Goal: Navigation & Orientation: Understand site structure

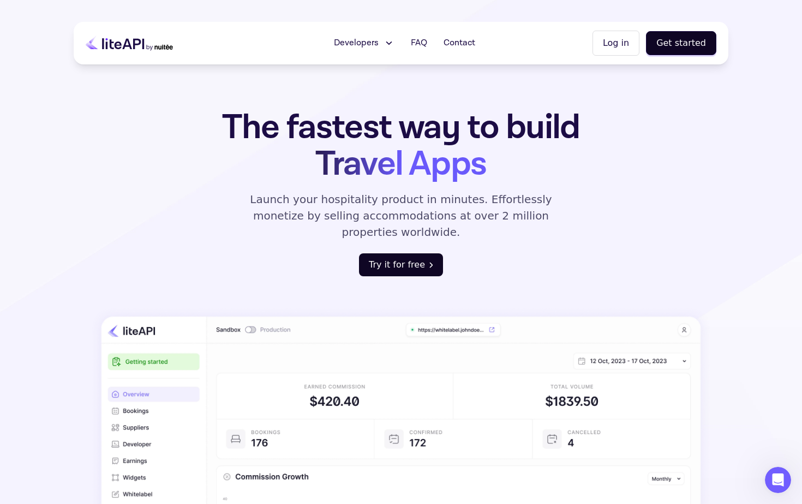
click at [414, 253] on button "Try it for free" at bounding box center [401, 264] width 84 height 23
click at [393, 45] on icon at bounding box center [388, 43] width 11 height 11
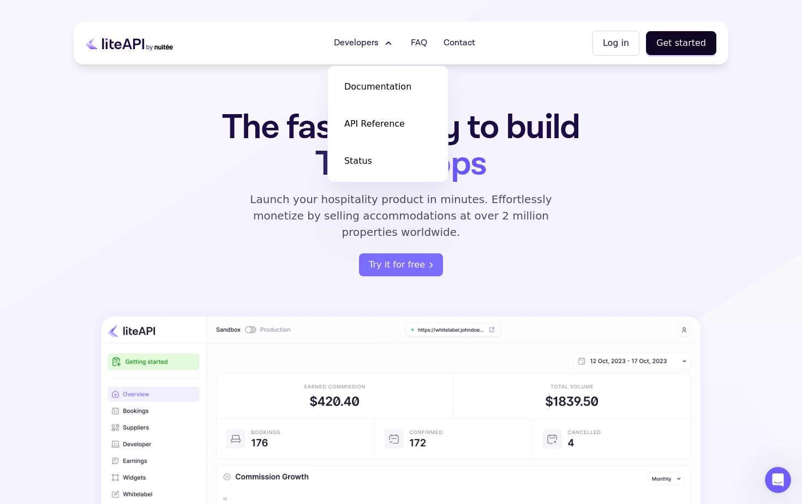
click at [669, 146] on div "The fastest way to build Travel Apps Launch your hospitality product in minutes…" at bounding box center [401, 394] width 655 height 570
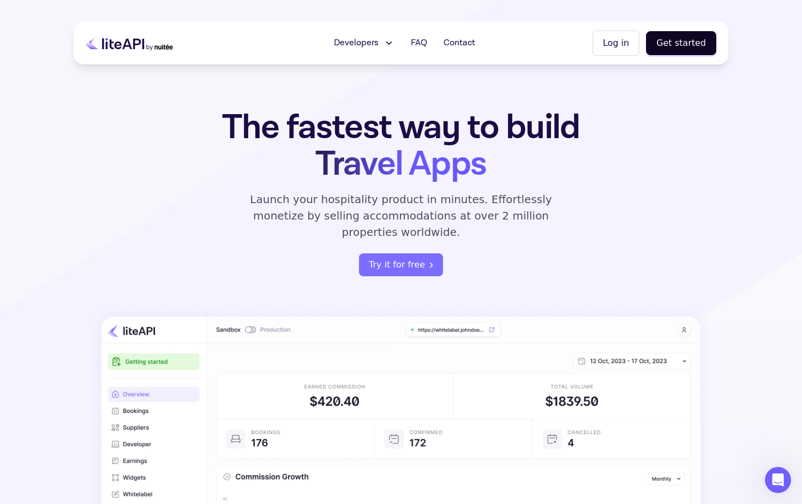
click at [392, 46] on icon at bounding box center [388, 43] width 11 height 11
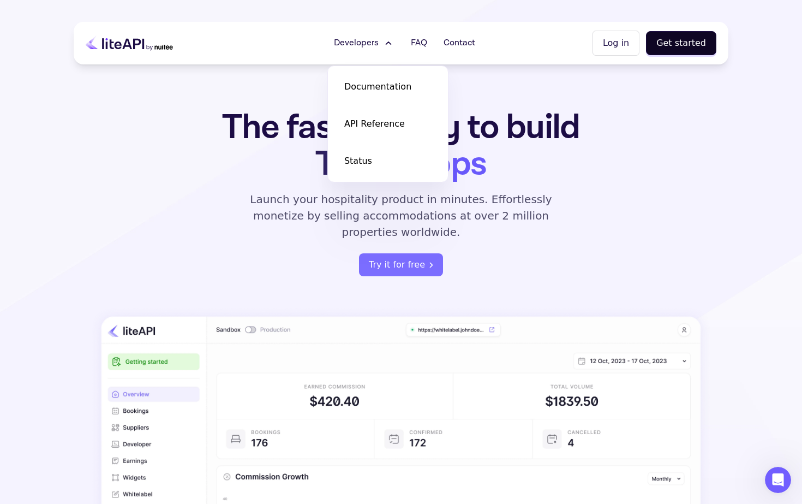
click at [126, 45] on icon at bounding box center [127, 44] width 10 height 10
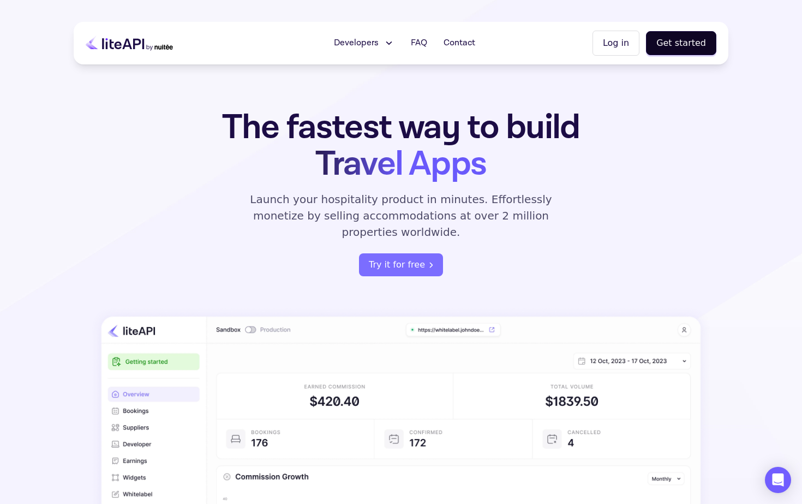
click at [148, 47] on icon at bounding box center [129, 42] width 87 height 27
